Goal: Complete application form

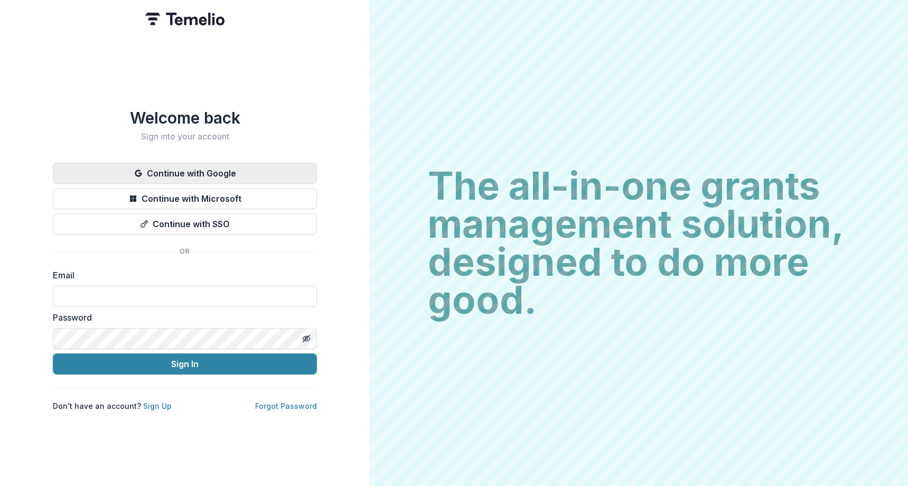
click at [255, 172] on button "Continue with Google" at bounding box center [185, 173] width 264 height 21
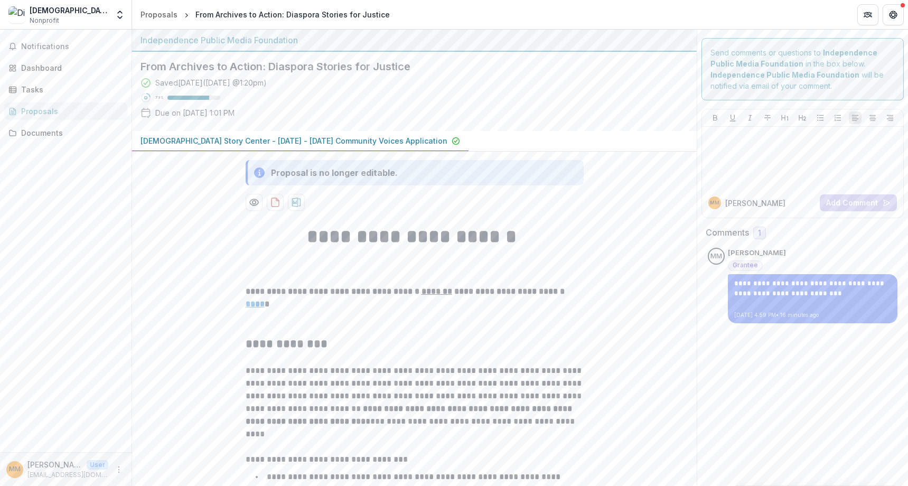
click at [780, 153] on div at bounding box center [802, 157] width 193 height 53
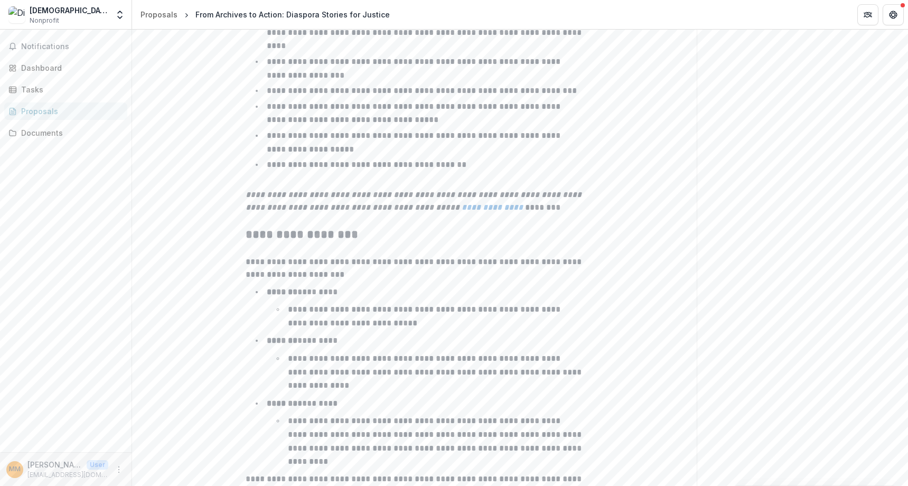
scroll to position [1659, 0]
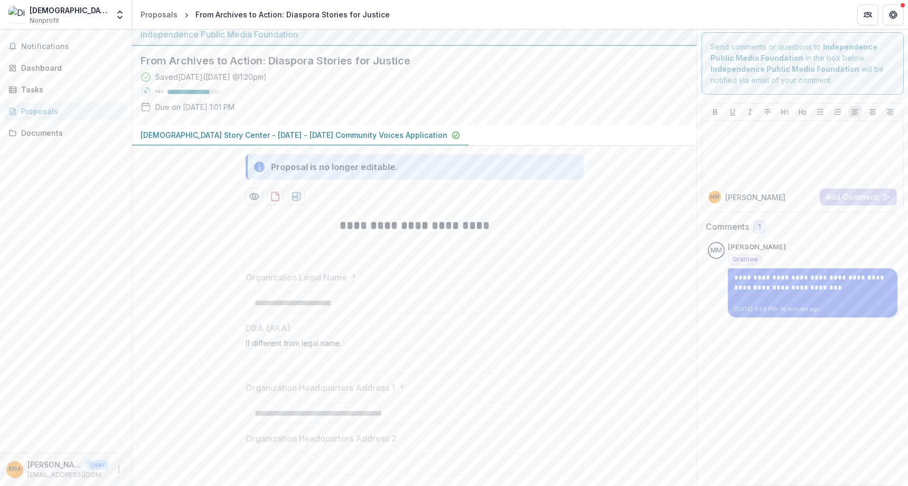
scroll to position [0, 0]
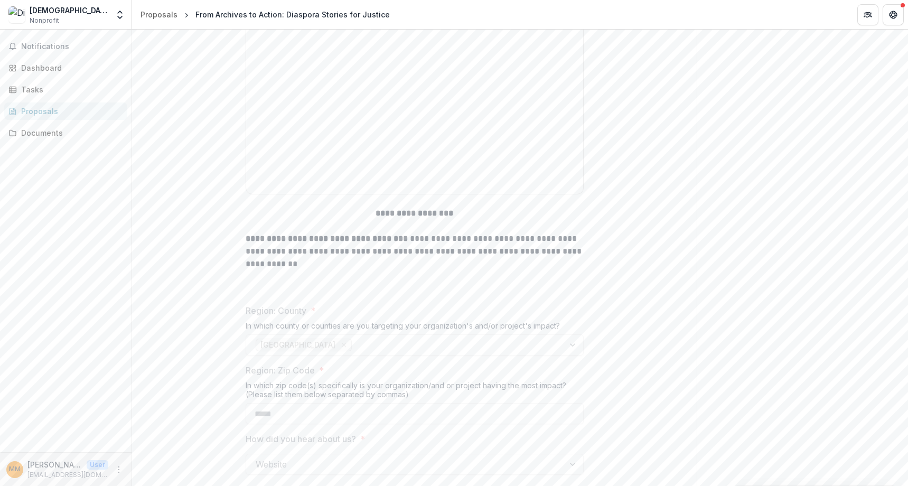
click at [360, 114] on div at bounding box center [414, 110] width 329 height 158
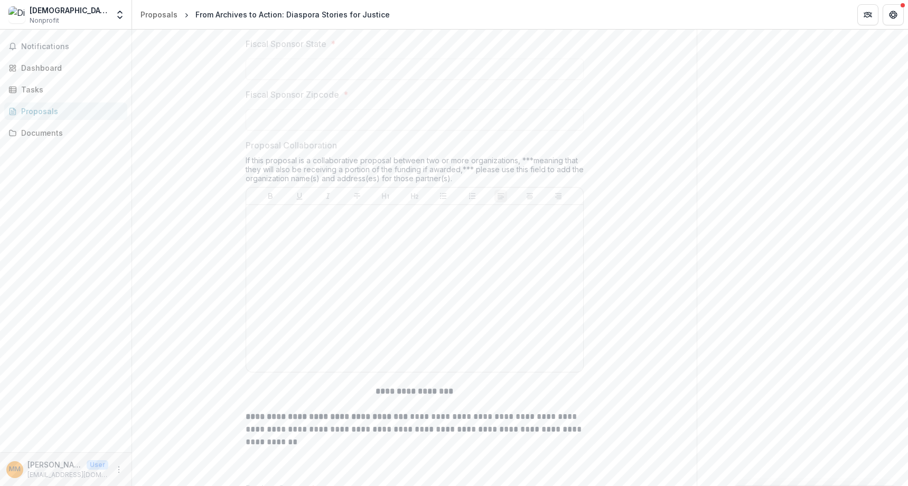
scroll to position [1098, 0]
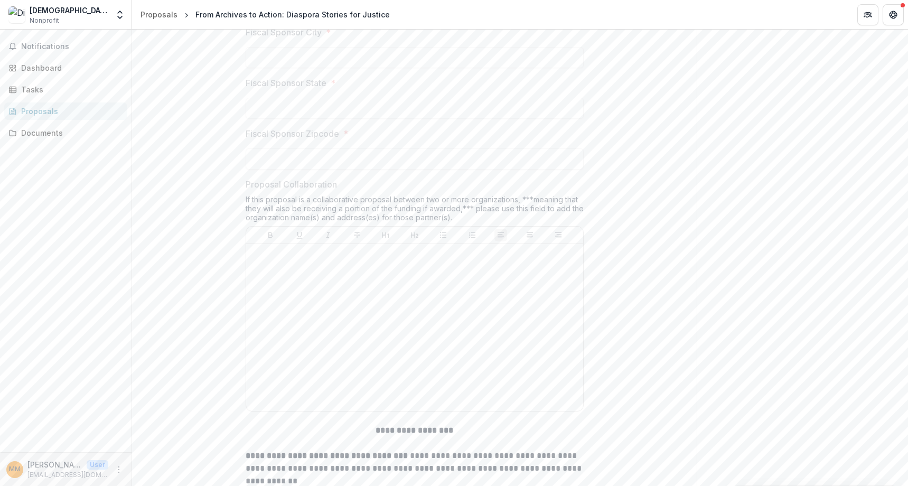
click at [319, 294] on div at bounding box center [414, 327] width 329 height 158
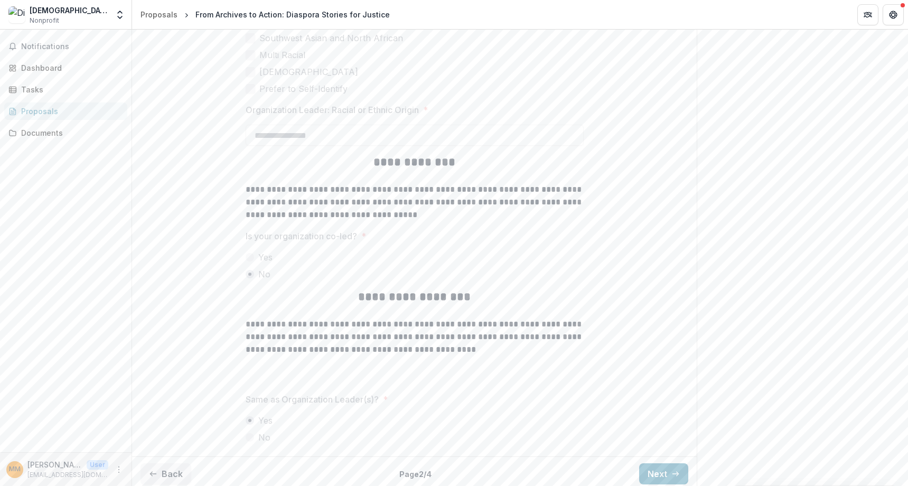
scroll to position [2664, 0]
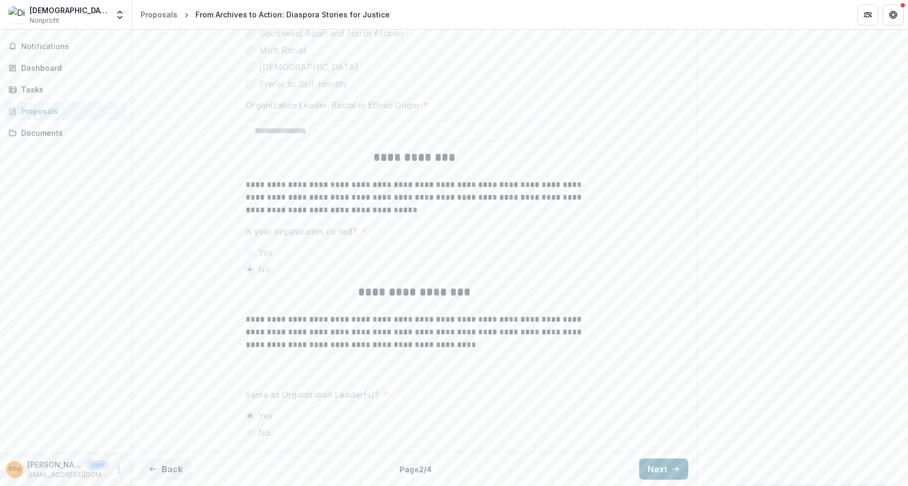
click at [656, 470] on button "Next" at bounding box center [663, 468] width 49 height 21
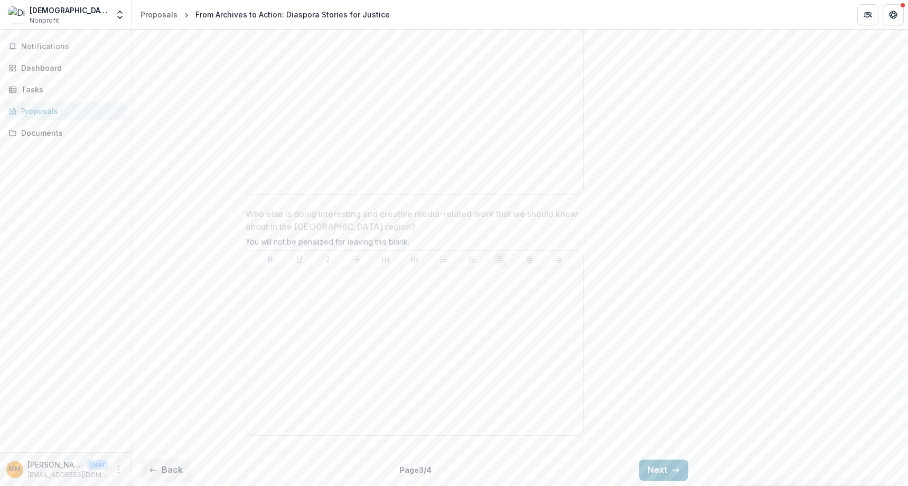
scroll to position [2842, 0]
click at [666, 467] on button "Next" at bounding box center [663, 468] width 49 height 21
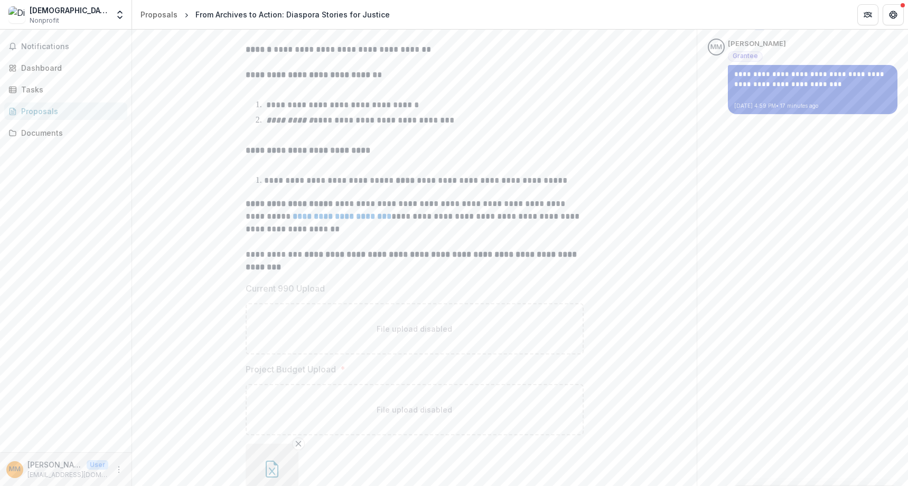
scroll to position [0, 0]
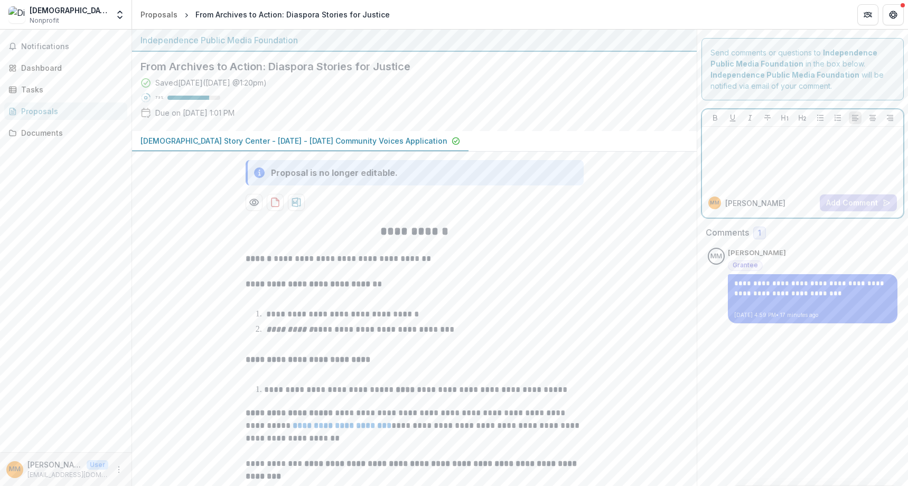
click at [766, 146] on div at bounding box center [802, 157] width 193 height 53
